Goal: Information Seeking & Learning: Learn about a topic

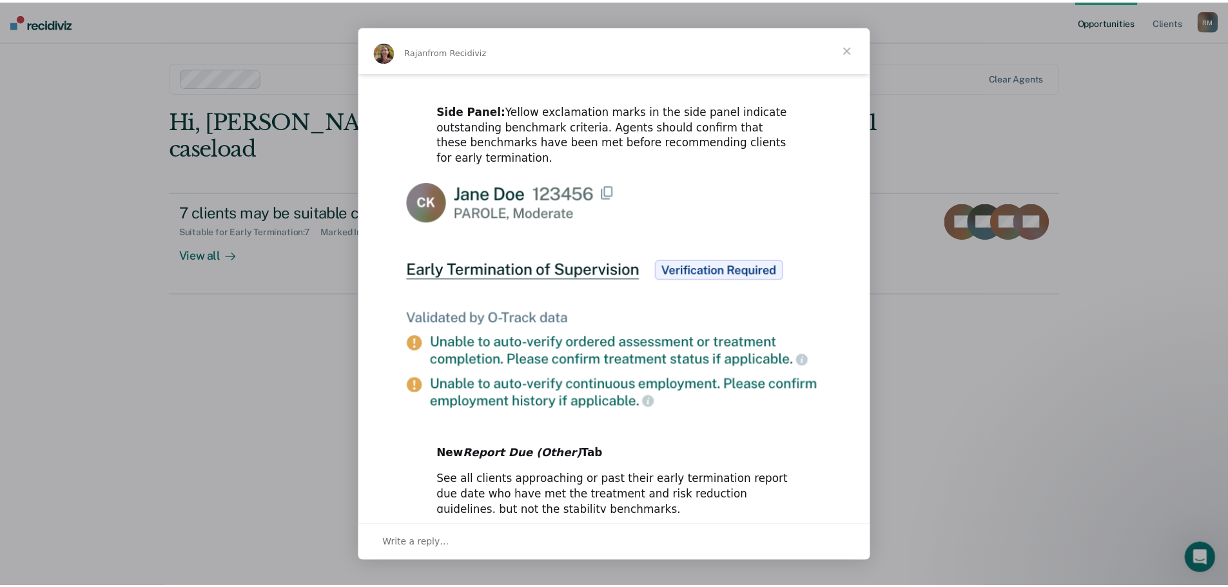
scroll to position [593, 0]
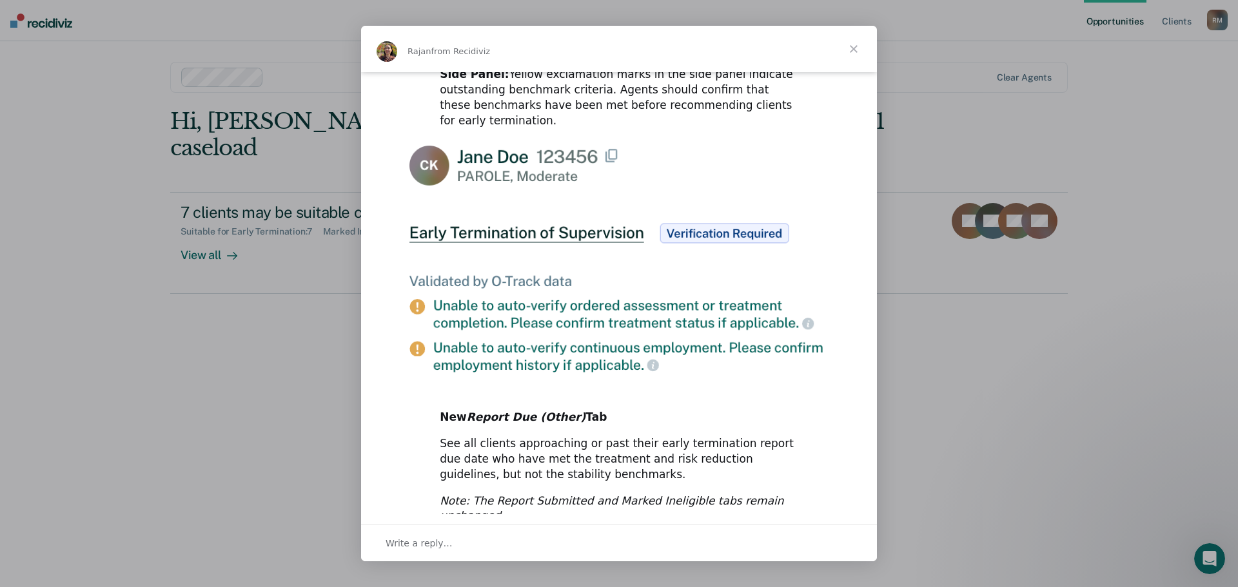
click at [850, 50] on span "Close" at bounding box center [853, 49] width 46 height 46
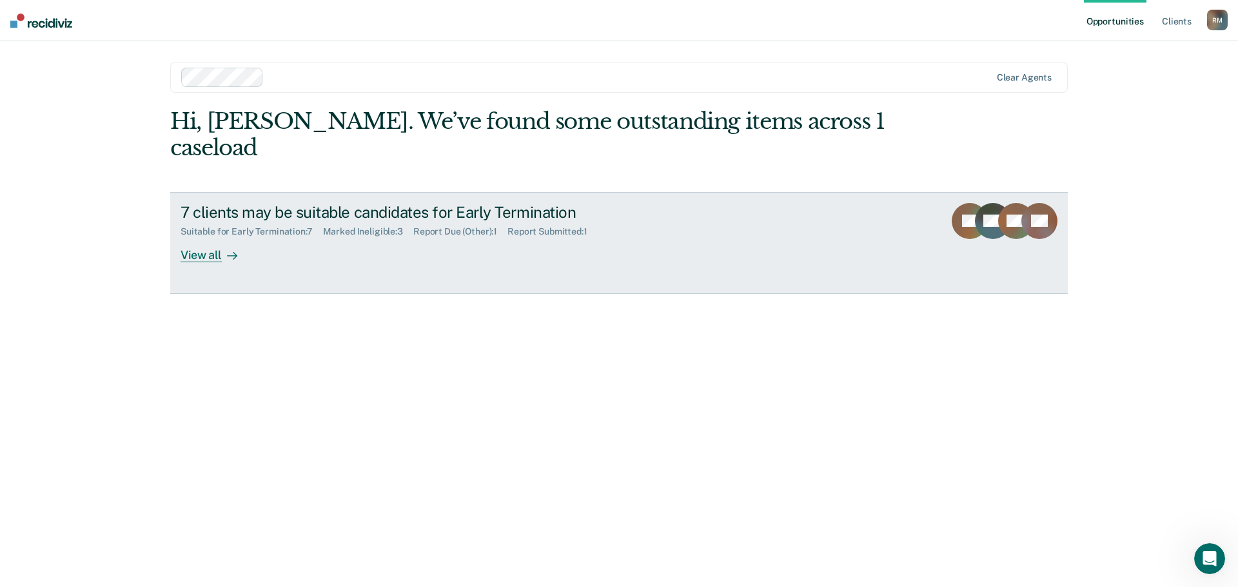
click at [211, 237] on div "View all" at bounding box center [216, 249] width 72 height 25
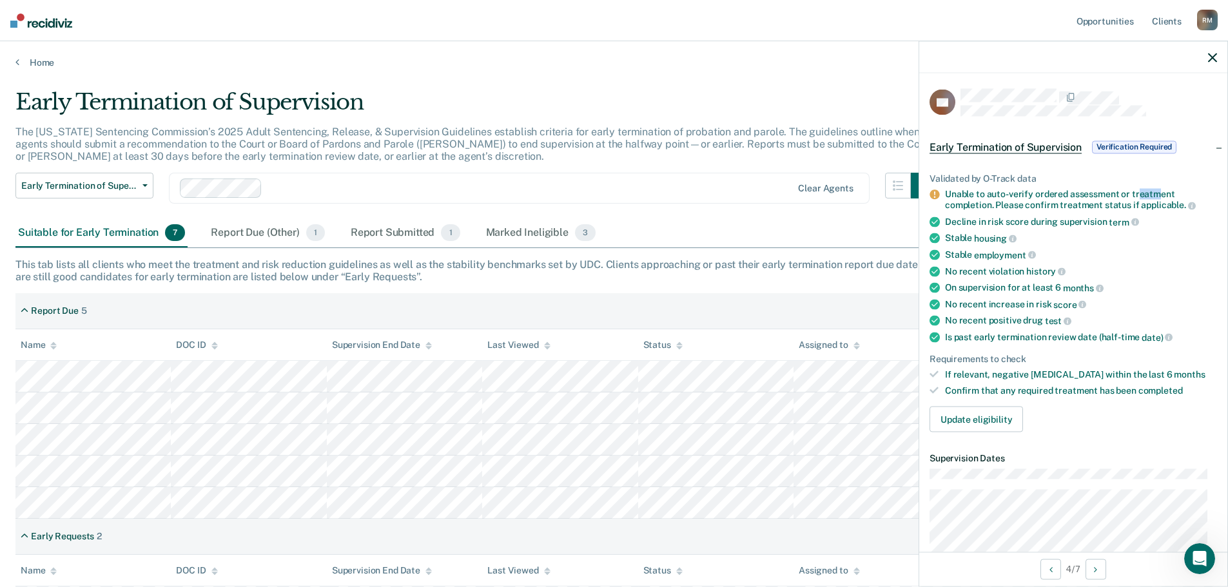
drag, startPoint x: 1152, startPoint y: 186, endPoint x: 1165, endPoint y: 184, distance: 13.1
click at [1163, 184] on ul "Validated by O-Track data Unable to auto-verify ordered assessment or treatment…" at bounding box center [1073, 284] width 287 height 223
drag, startPoint x: 1120, startPoint y: 277, endPoint x: 1173, endPoint y: 242, distance: 62.8
click at [1122, 277] on ul "Validated by O-Track data Unable to auto-verify ordered assessment or treatment…" at bounding box center [1073, 284] width 287 height 223
click at [1211, 54] on icon "button" at bounding box center [1212, 57] width 9 height 9
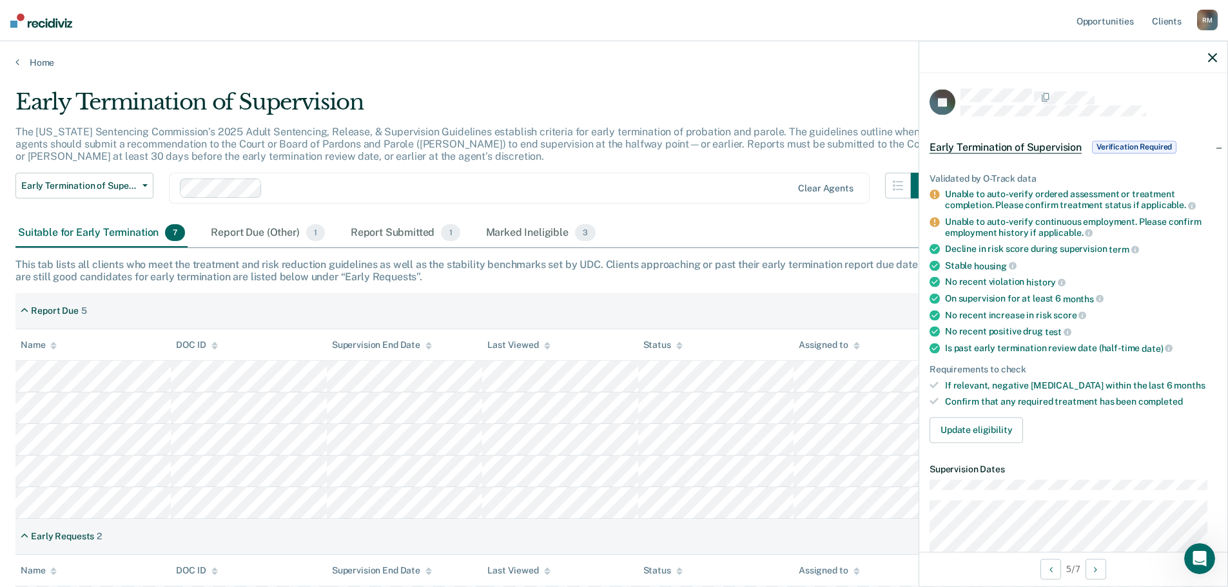
drag, startPoint x: 1209, startPoint y: 59, endPoint x: 1216, endPoint y: 56, distance: 7.2
click at [1212, 59] on icon "button" at bounding box center [1212, 57] width 9 height 9
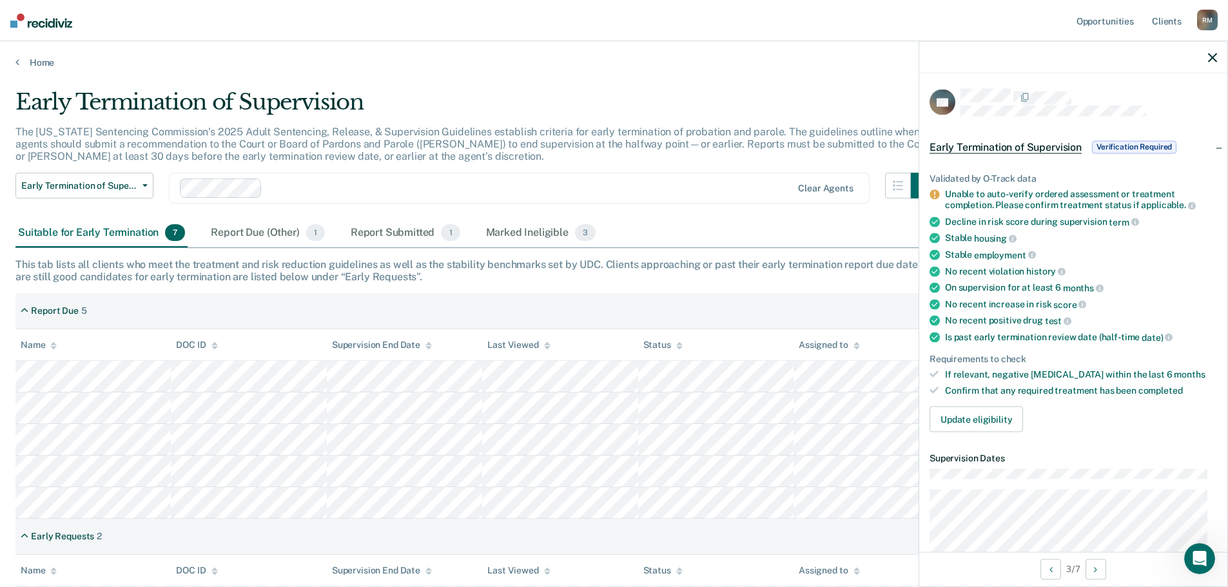
click at [1209, 59] on icon "button" at bounding box center [1212, 57] width 9 height 9
click at [1209, 55] on icon "button" at bounding box center [1212, 57] width 9 height 9
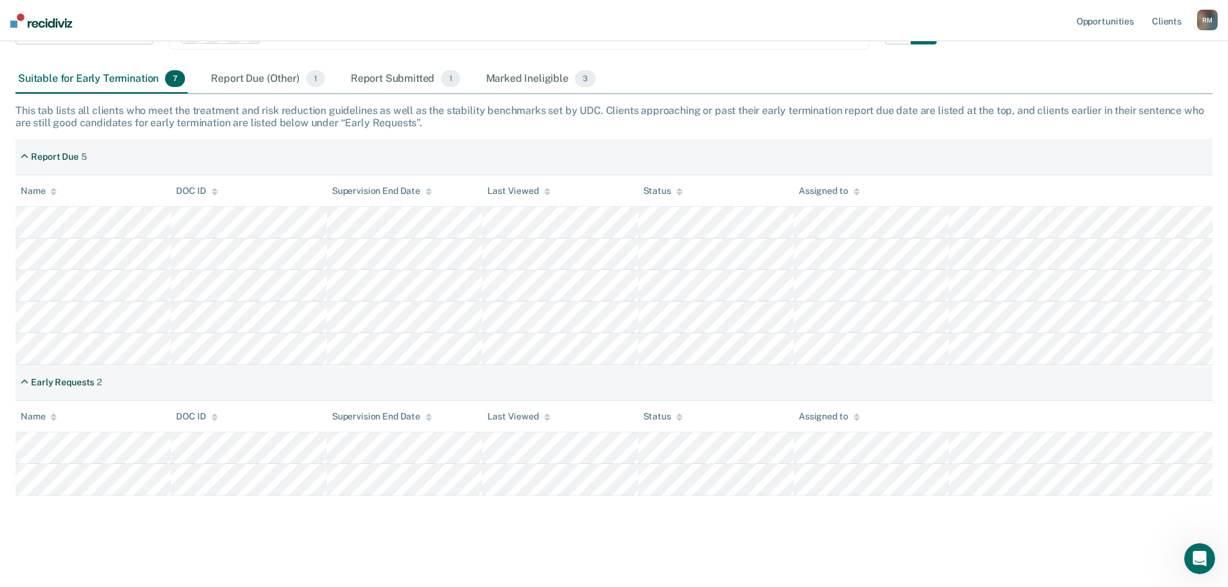
scroll to position [155, 0]
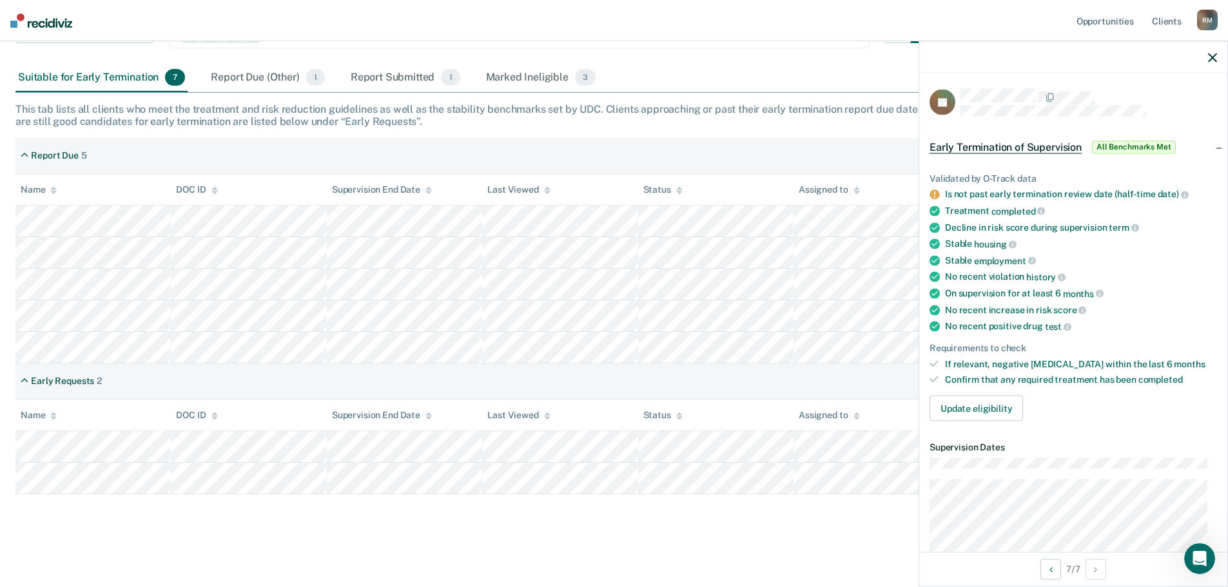
drag, startPoint x: 1208, startPoint y: 53, endPoint x: 1203, endPoint y: 60, distance: 8.8
click at [1204, 57] on div at bounding box center [1073, 57] width 308 height 32
drag, startPoint x: 1216, startPoint y: 60, endPoint x: 1214, endPoint y: 75, distance: 15.0
click at [1216, 61] on icon "button" at bounding box center [1212, 57] width 9 height 9
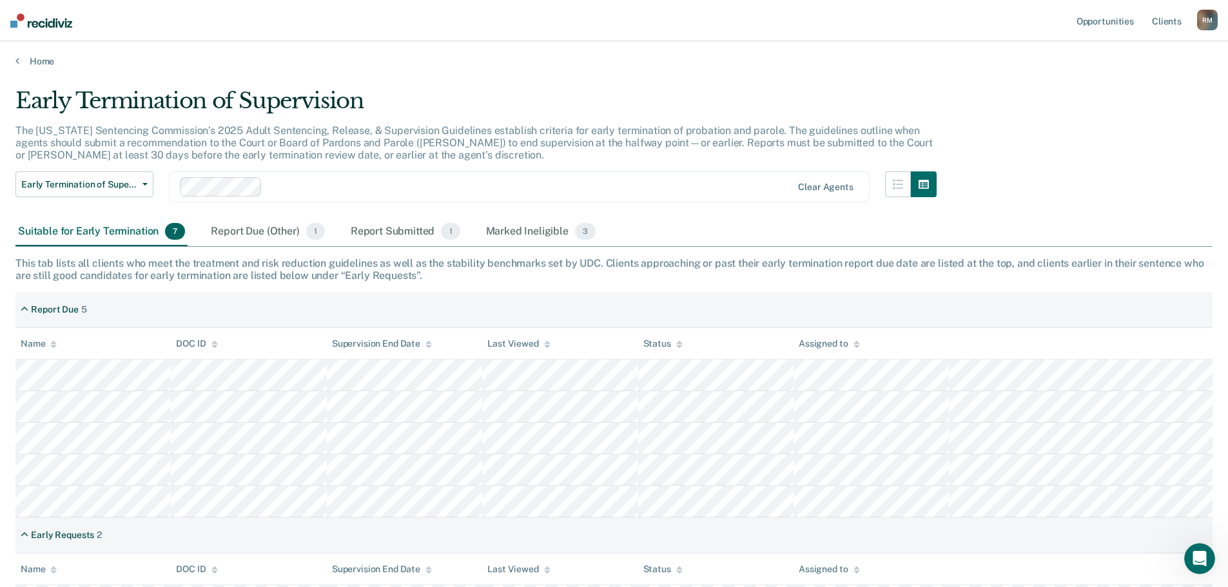
scroll to position [0, 0]
click at [257, 237] on div "Report Due (Other) 1" at bounding box center [267, 233] width 119 height 28
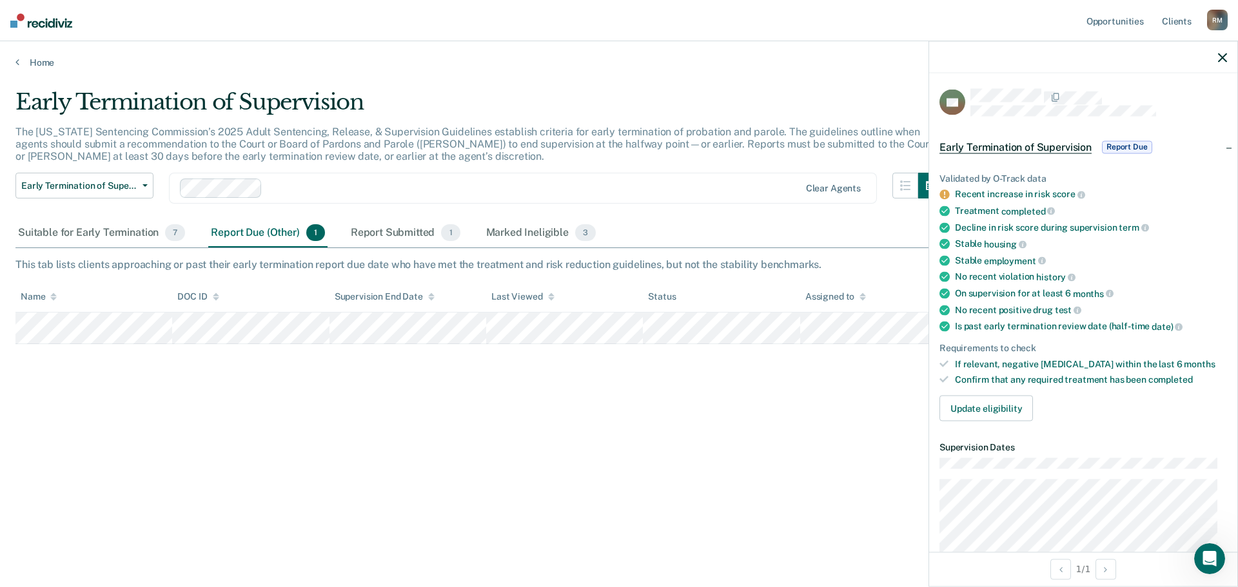
drag, startPoint x: 1219, startPoint y: 54, endPoint x: 1203, endPoint y: 86, distance: 35.2
click at [1219, 55] on icon "button" at bounding box center [1222, 57] width 9 height 9
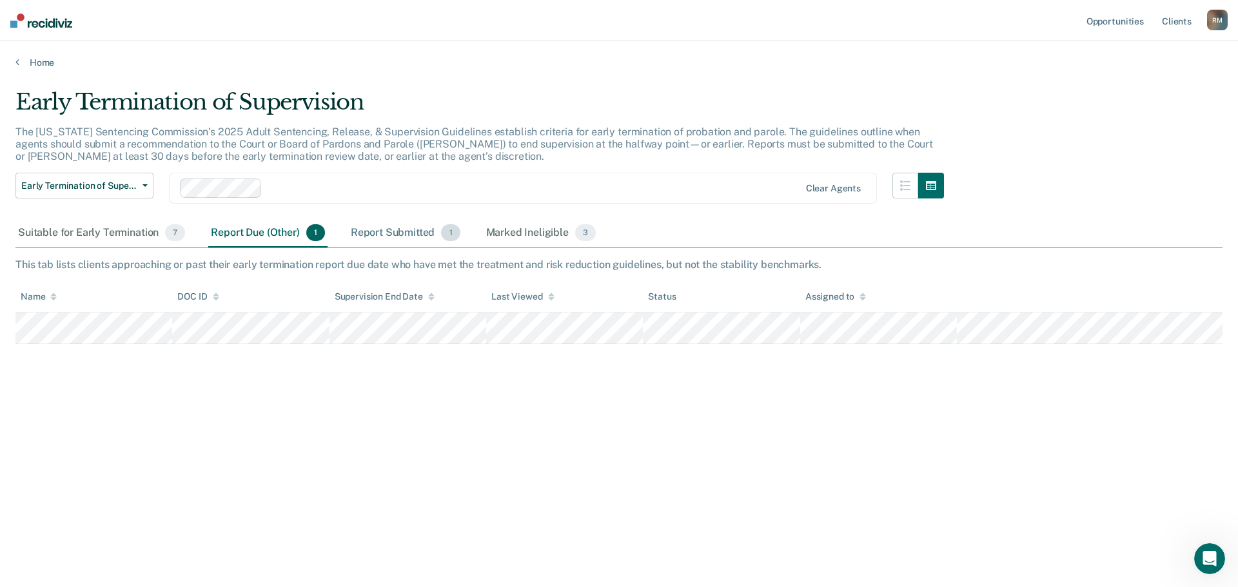
click at [389, 233] on div "Report Submitted 1" at bounding box center [405, 233] width 115 height 28
click at [550, 233] on div "Marked Ineligible 3" at bounding box center [540, 233] width 115 height 28
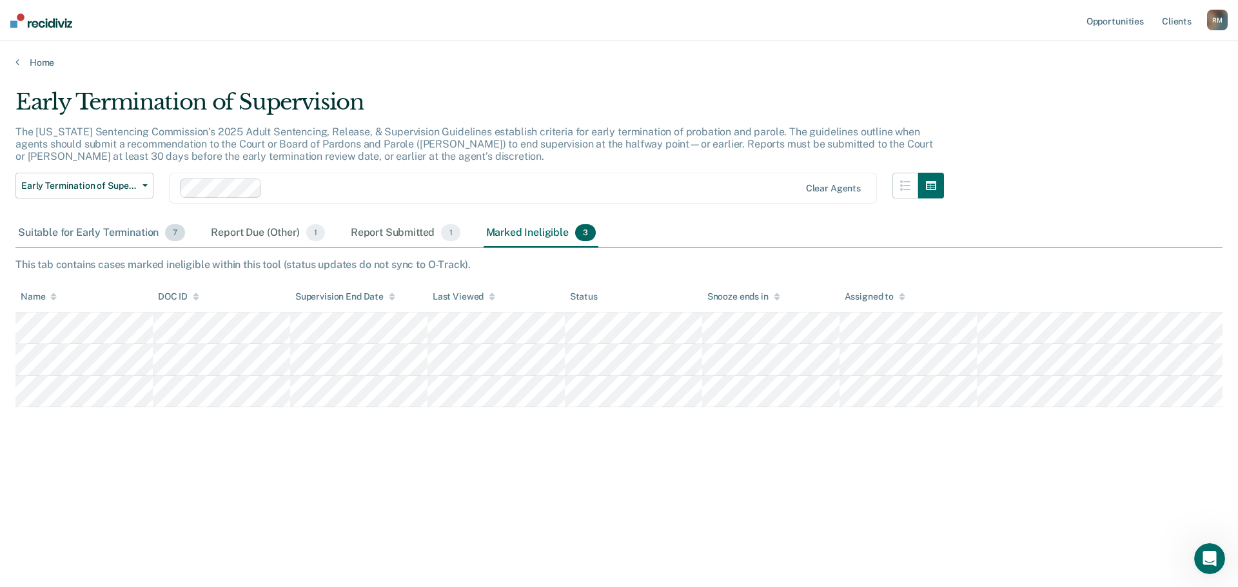
click at [115, 230] on div "Suitable for Early Termination 7" at bounding box center [101, 233] width 172 height 28
